Goal: Navigation & Orientation: Go to known website

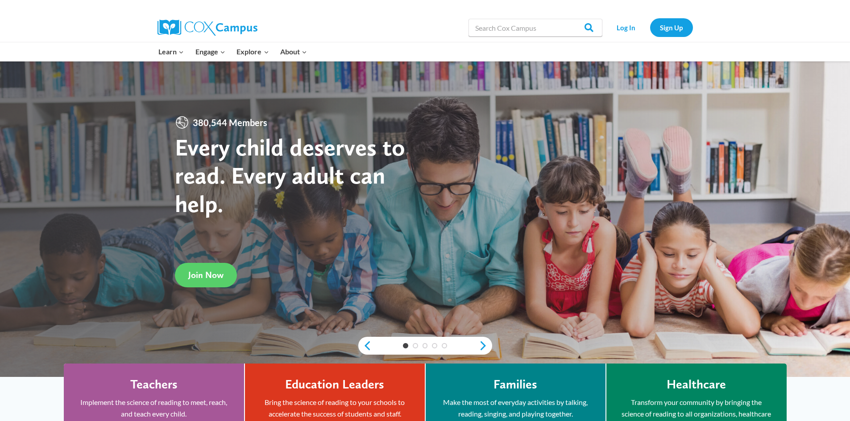
click at [630, 26] on link "Log In" at bounding box center [626, 27] width 39 height 18
click at [627, 27] on link "Log In" at bounding box center [626, 27] width 39 height 18
